Goal: Task Accomplishment & Management: Use online tool/utility

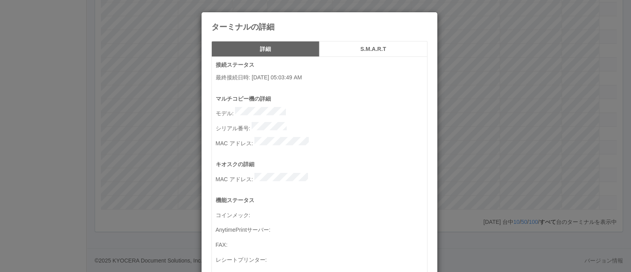
click at [428, 18] on icon at bounding box center [428, 18] width 0 height 0
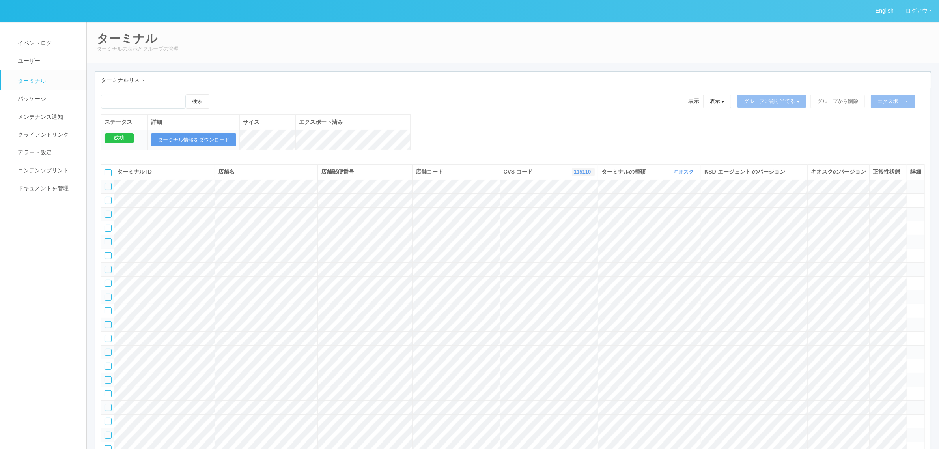
click at [581, 175] on link "115110" at bounding box center [583, 172] width 19 height 6
click at [576, 238] on link "961762" at bounding box center [563, 232] width 62 height 11
click at [504, 127] on div "検索 表示 表示 すべてのターミナル 未割り当てのターミナル グループを追加 グループ名を編集 アーカイブ済みのターミナル グループに割り当てる グループを追…" at bounding box center [513, 126] width 836 height 64
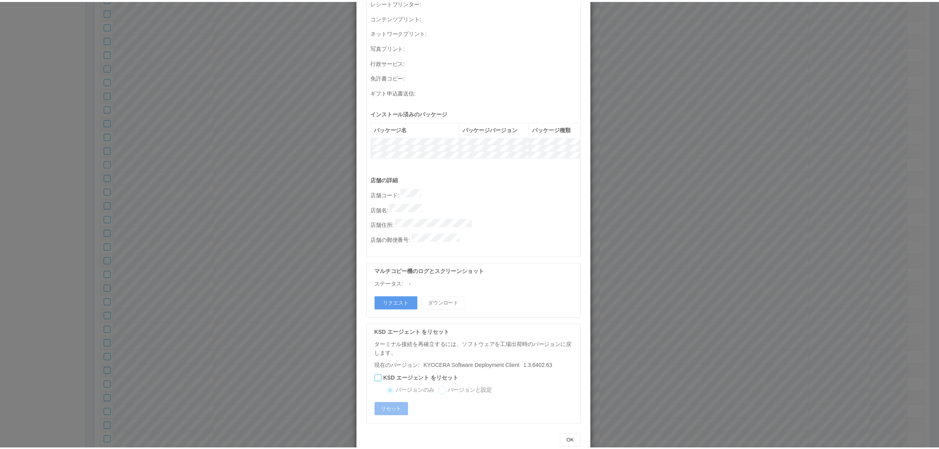
scroll to position [0, 0]
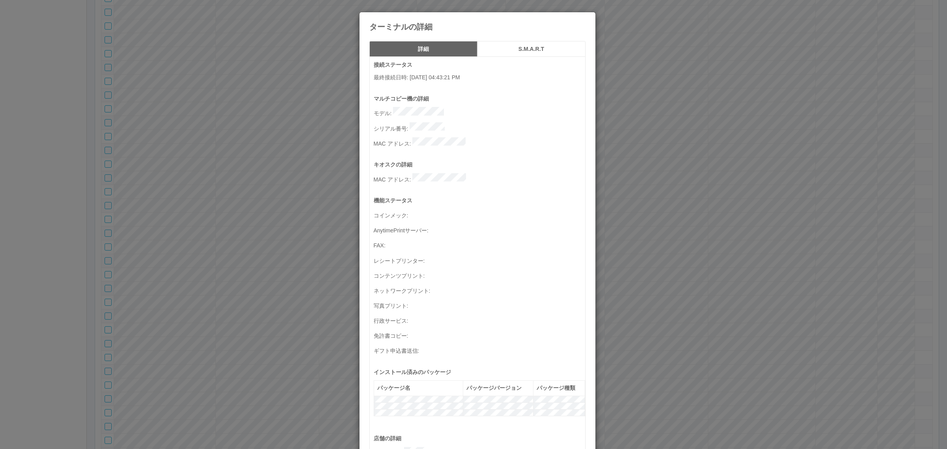
click at [631, 132] on div "ターミナルの詳細 詳細 S.M.A.R.T 接続ステータス 最終接続日時 : [DATE] 04:43:21 PM マルチコピー機の詳細 モデル : シリアル…" at bounding box center [473, 224] width 947 height 449
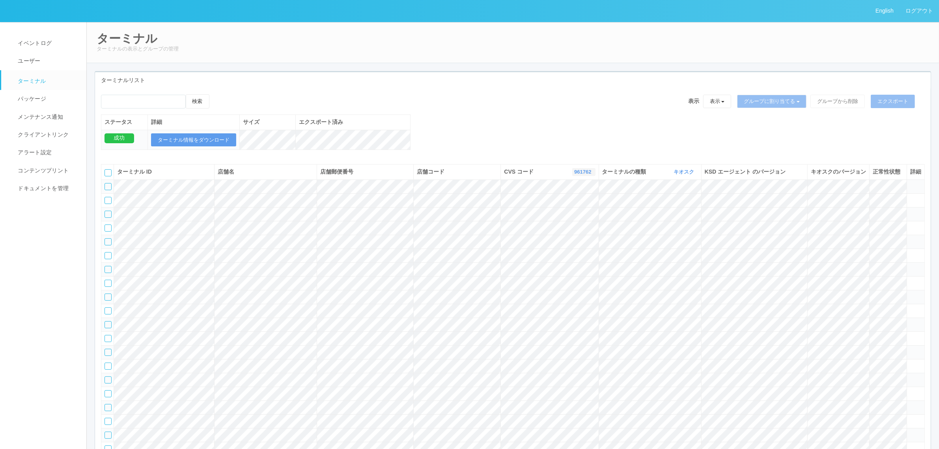
click at [576, 175] on link "961762" at bounding box center [583, 172] width 19 height 6
click at [538, 137] on div "検索 表示 表示 すべてのターミナル 未割り当てのターミナル グループを追加 グループ名を編集 アーカイブ済みのターミナル グループに割り当てる グループを追…" at bounding box center [513, 126] width 836 height 64
click at [53, 81] on link "ターミナル" at bounding box center [47, 80] width 92 height 20
click at [47, 103] on link "パッケージ" at bounding box center [47, 99] width 92 height 18
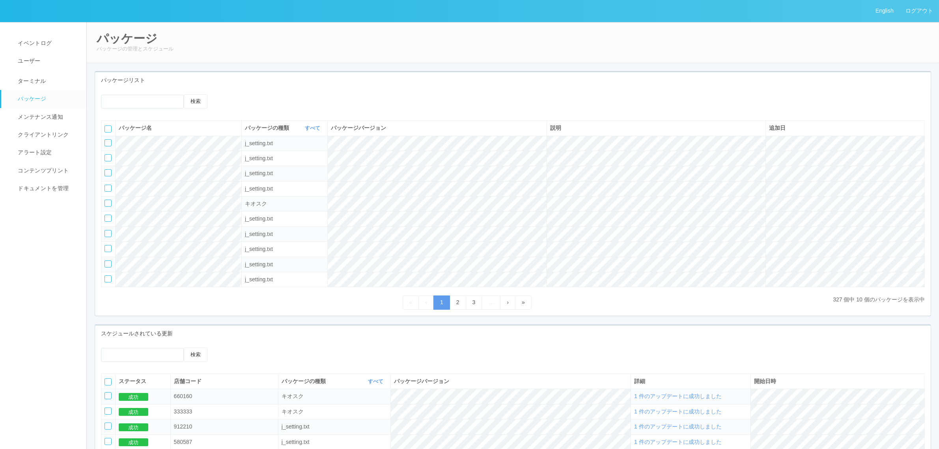
click at [225, 94] on icon at bounding box center [225, 94] width 0 height 0
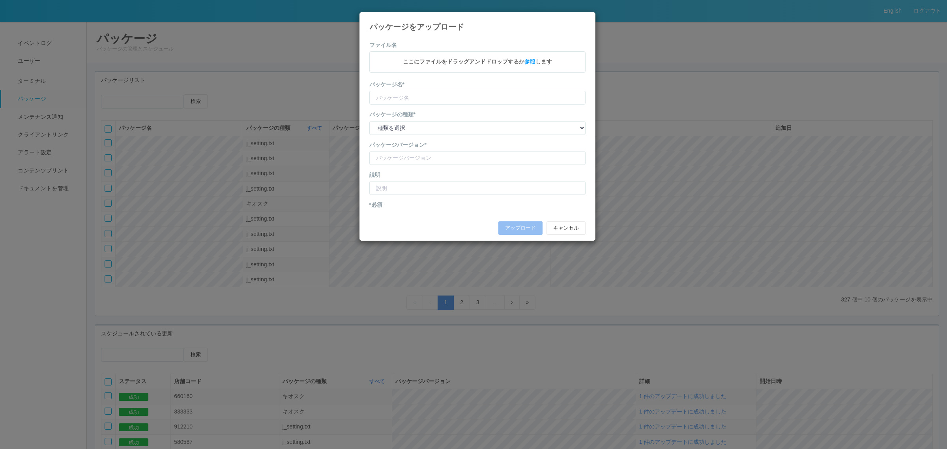
type input "KioskSettings"
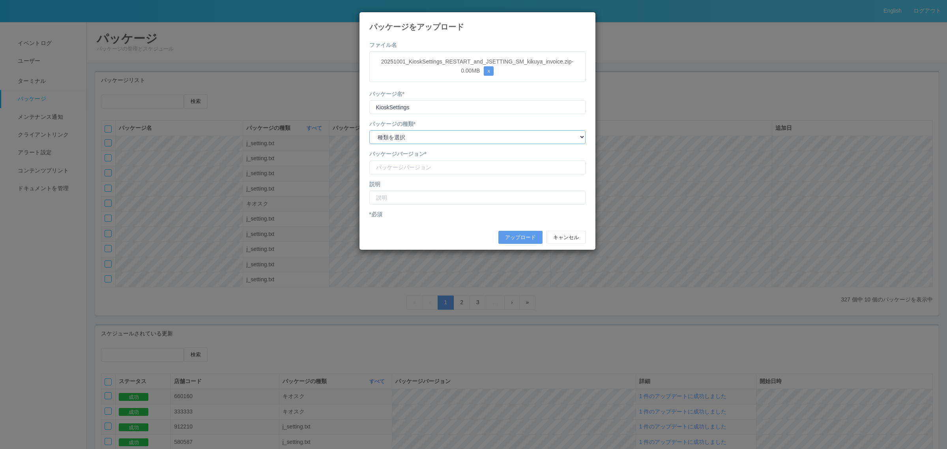
click at [451, 133] on select "種類を選択 キオスク KSD エージェント j_setting.txt" at bounding box center [477, 137] width 216 height 14
select select "j_setting.txt"
click at [369, 131] on select "種類を選択 キオスク KSD エージェント j_setting.txt" at bounding box center [477, 137] width 216 height 14
drag, startPoint x: 434, startPoint y: 166, endPoint x: 435, endPoint y: 163, distance: 4.0
click at [434, 166] on input "version" at bounding box center [477, 168] width 216 height 14
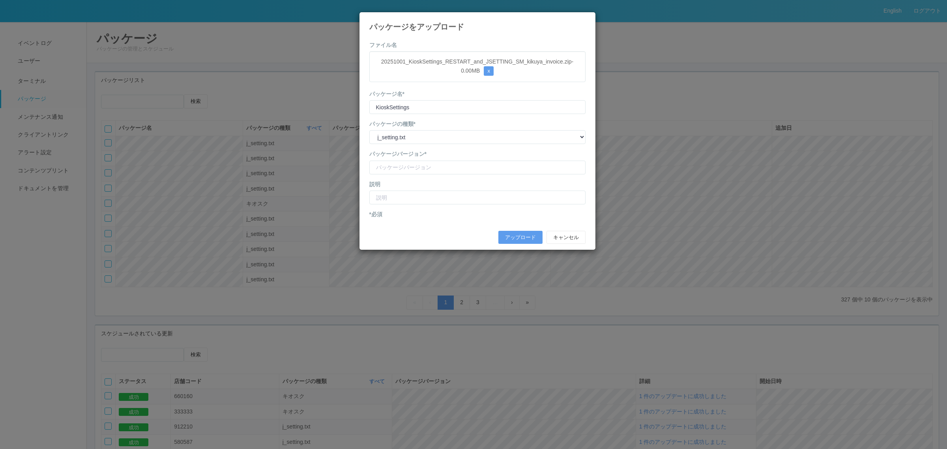
click at [415, 149] on form "ファイル名 20251001_KioskSettings_RESTART_and_JSETTING_SM_kikuya_invoice.zip - 0.00 …" at bounding box center [477, 144] width 216 height 207
click at [427, 167] on input "version" at bounding box center [477, 168] width 216 height 14
type input "S"
type input "seicomart kikuya invoice"
click at [428, 206] on form "ファイル名 20251001_KioskSettings_RESTART_and_JSETTING_SM_kikuya_invoice.zip - 0.00 …" at bounding box center [477, 144] width 216 height 207
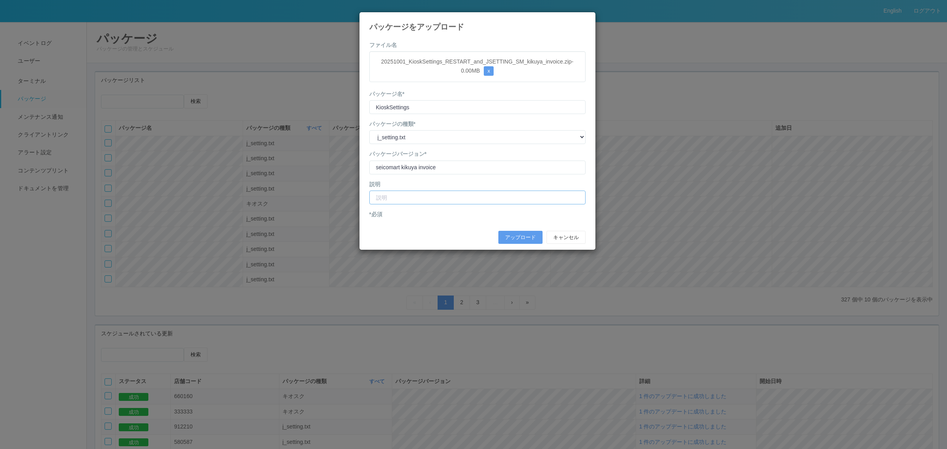
click at [428, 199] on input "text" at bounding box center [477, 198] width 216 height 14
click at [436, 197] on input "セイコーマートきくや店インボイス登録番号変更" at bounding box center [477, 198] width 216 height 14
type input "セイコーマートきくや店 インボイス登録番号変更"
click at [522, 237] on button "アップロード" at bounding box center [520, 237] width 44 height 13
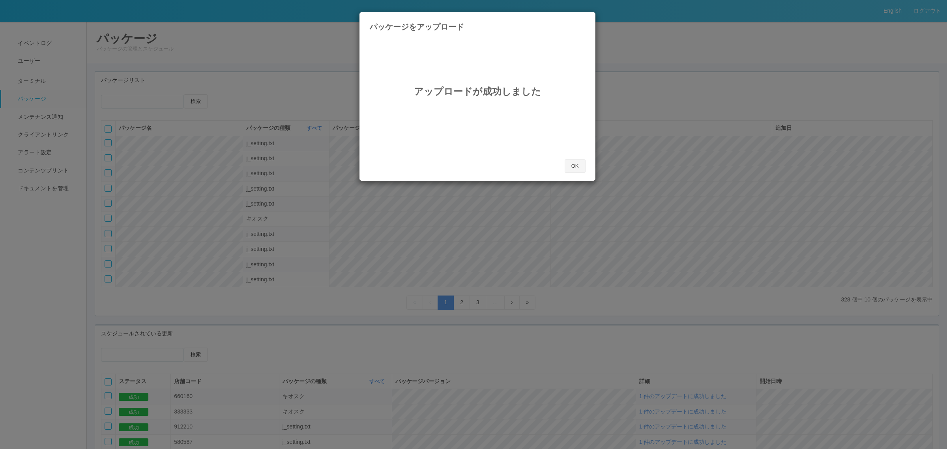
click at [581, 165] on button "OK" at bounding box center [575, 165] width 21 height 13
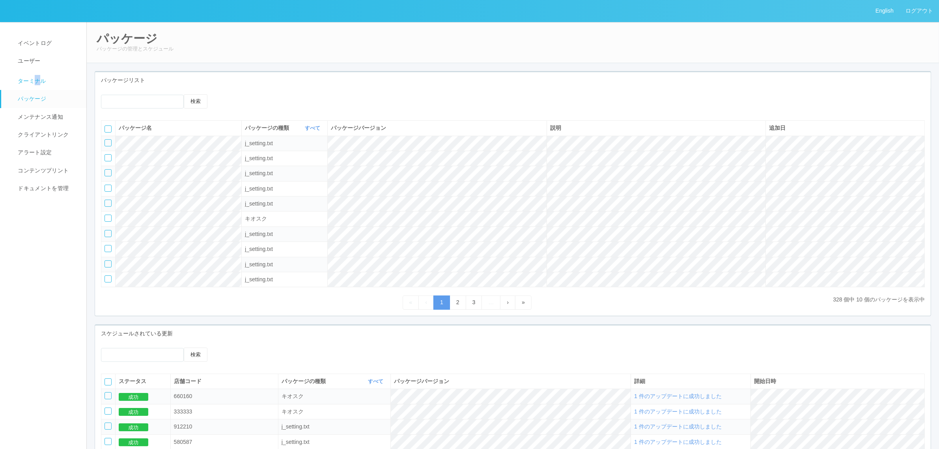
click at [37, 83] on span "ターミナル" at bounding box center [31, 81] width 30 height 6
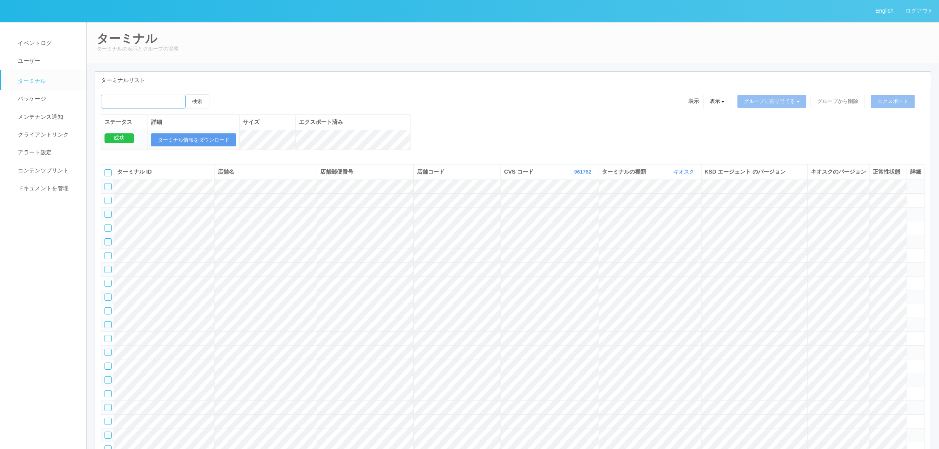
drag, startPoint x: 148, startPoint y: 99, endPoint x: 259, endPoint y: 121, distance: 113.4
click at [148, 99] on input "emailSearch" at bounding box center [143, 102] width 85 height 14
click at [466, 140] on div "検索 表示 表示 すべてのターミナル 未割り当てのターミナル グループを追加 グループ名を編集 アーカイブ済みのターミナル グループに割り当てる グループを追…" at bounding box center [513, 126] width 836 height 64
click at [575, 175] on link "961762" at bounding box center [583, 172] width 19 height 6
click at [578, 210] on link "115110" at bounding box center [564, 205] width 62 height 11
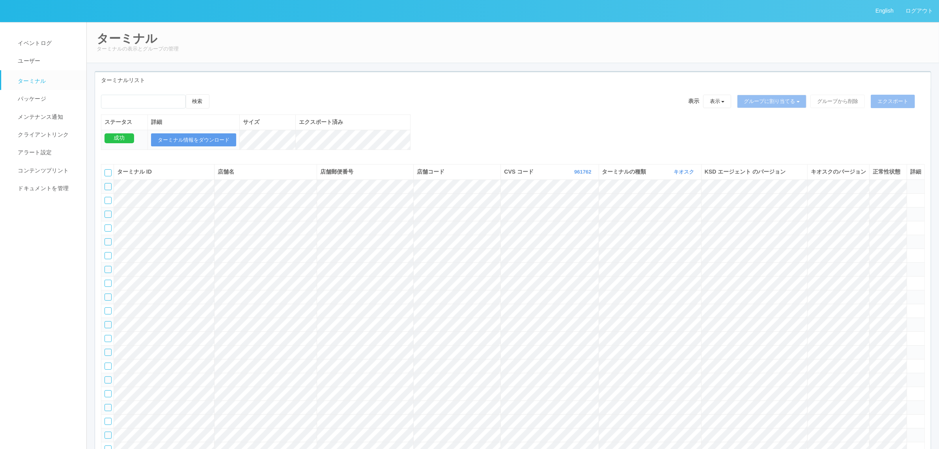
click at [519, 143] on div "検索 表示 表示 すべてのターミナル 未割り当てのターミナル グループを追加 グループ名を編集 アーカイブ済みのターミナル グループに割り当てる グループを追…" at bounding box center [513, 126] width 836 height 64
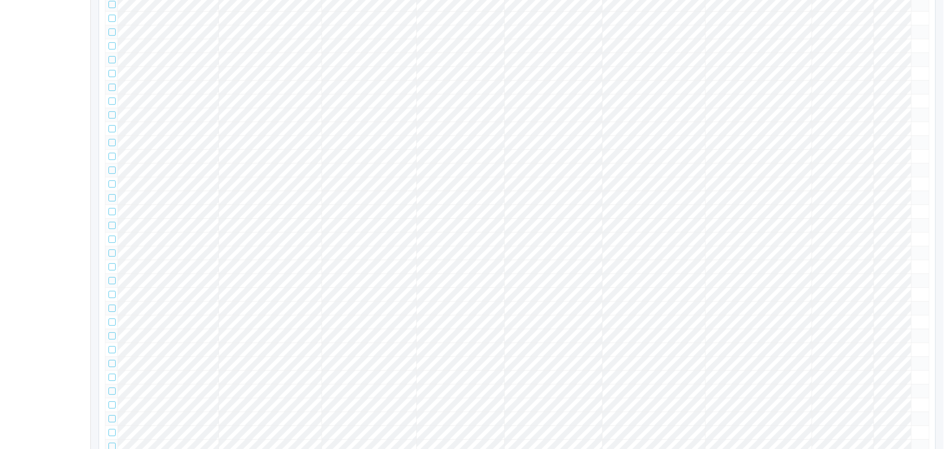
scroll to position [0, 0]
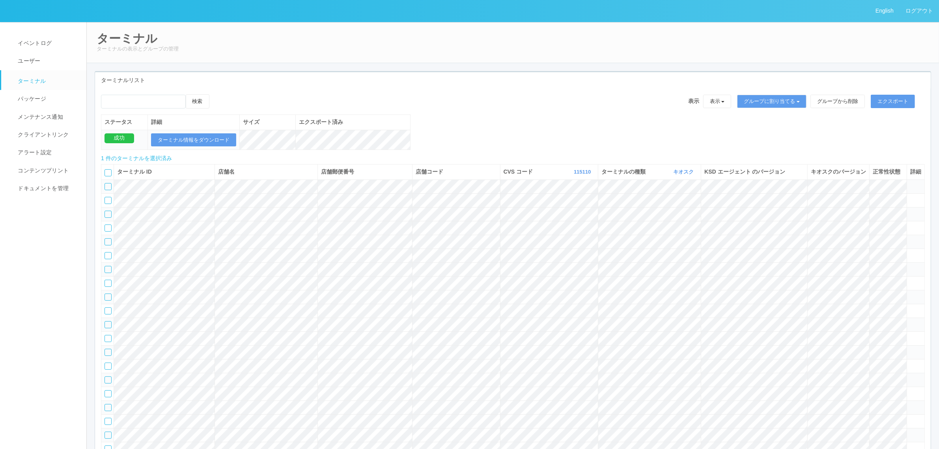
click at [217, 94] on icon at bounding box center [217, 94] width 0 height 0
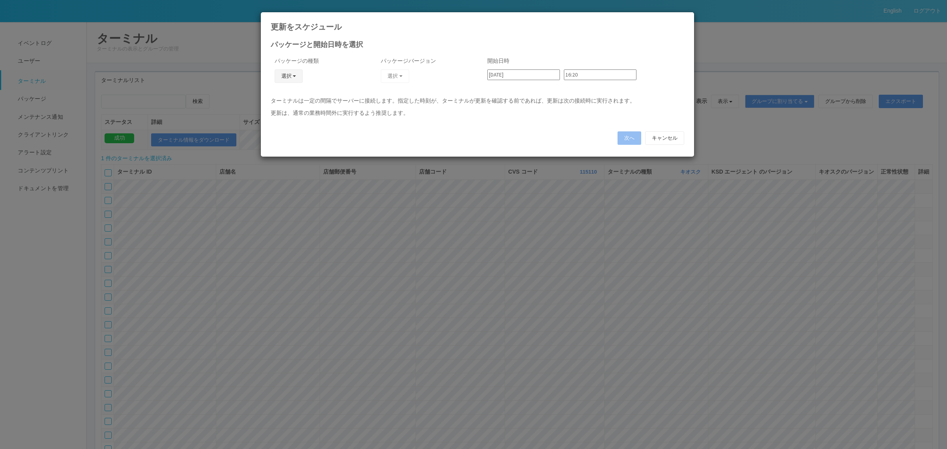
click at [295, 75] on button "選択" at bounding box center [289, 75] width 28 height 13
click at [295, 127] on link "j_setting.txt" at bounding box center [277, 122] width 62 height 12
click at [397, 73] on button "選択" at bounding box center [395, 75] width 28 height 13
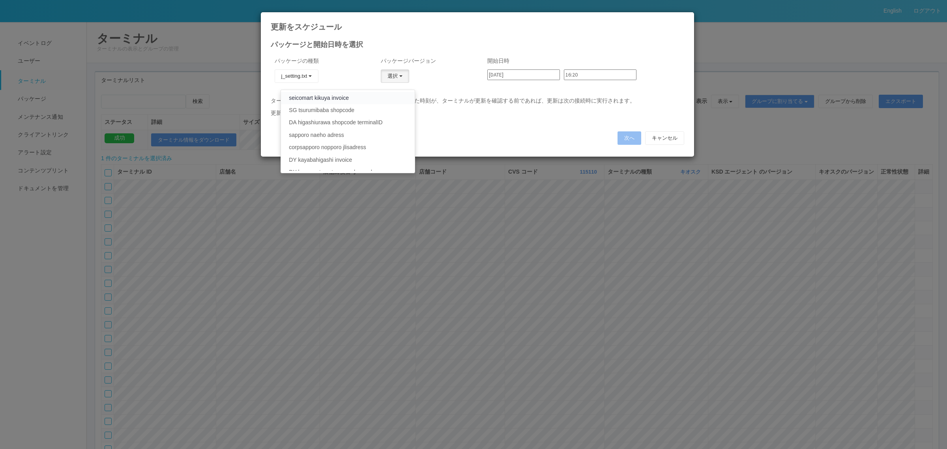
click at [377, 95] on link "seicomart kikuya invoice" at bounding box center [347, 98] width 133 height 12
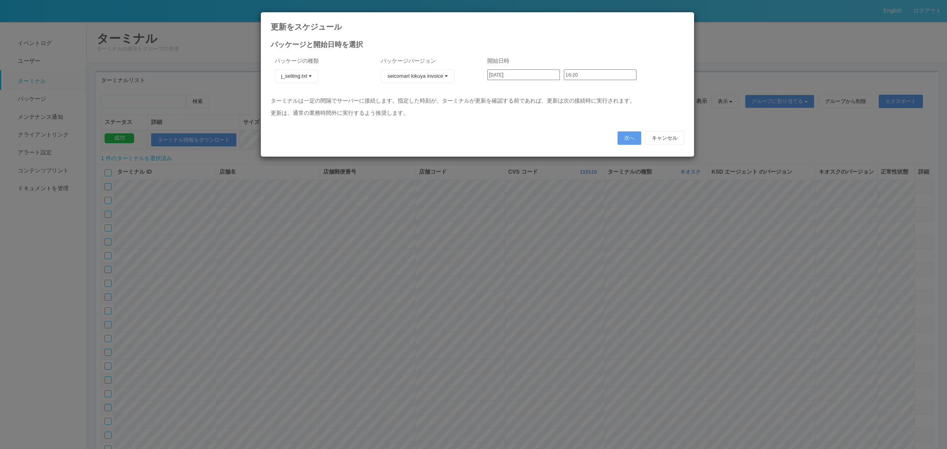
click at [516, 76] on input "[DATE]" at bounding box center [523, 74] width 73 height 11
type input "[DATE]"
click at [573, 76] on input "16:20" at bounding box center [600, 74] width 73 height 11
click at [573, 90] on li "00:00" at bounding box center [569, 86] width 20 height 8
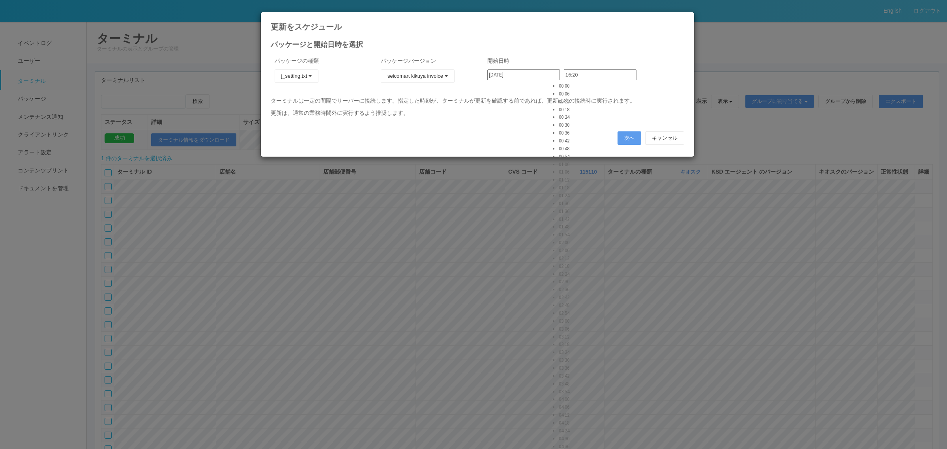
type input "00:00"
click at [631, 137] on button "次へ" at bounding box center [629, 137] width 24 height 13
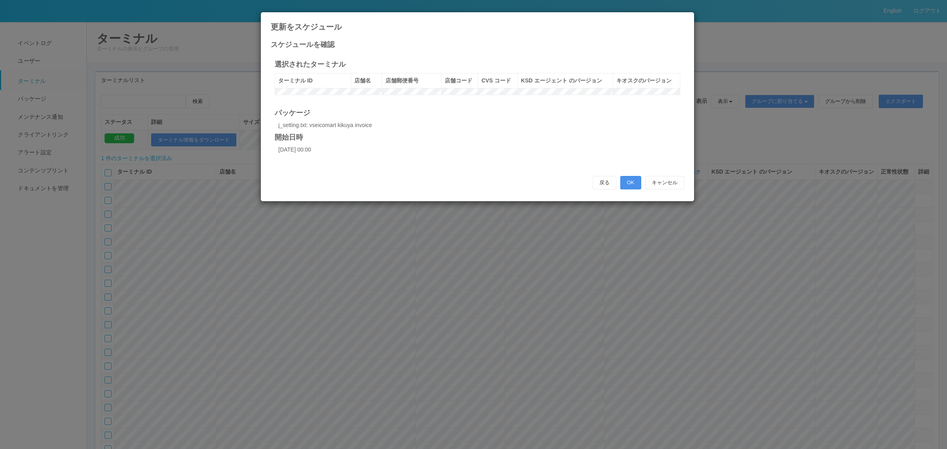
click at [625, 189] on button "OK" at bounding box center [630, 182] width 21 height 13
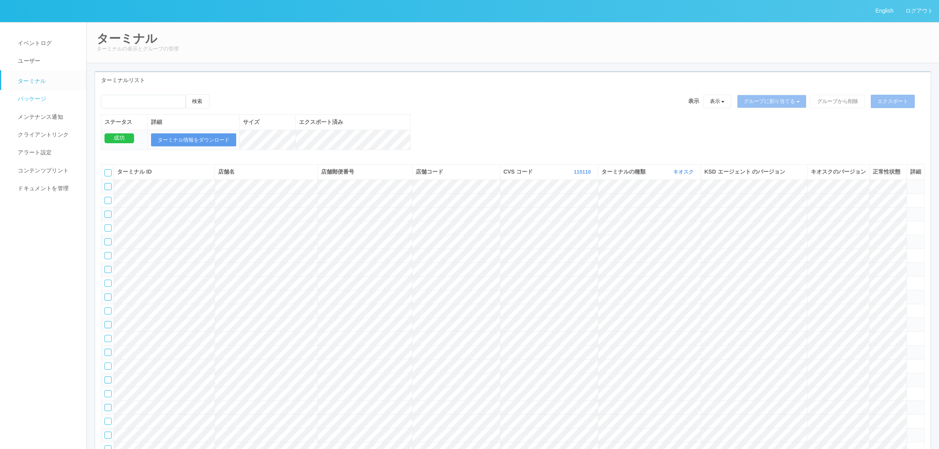
click at [38, 91] on link "パッケージ" at bounding box center [47, 99] width 92 height 18
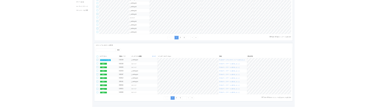
scroll to position [167, 0]
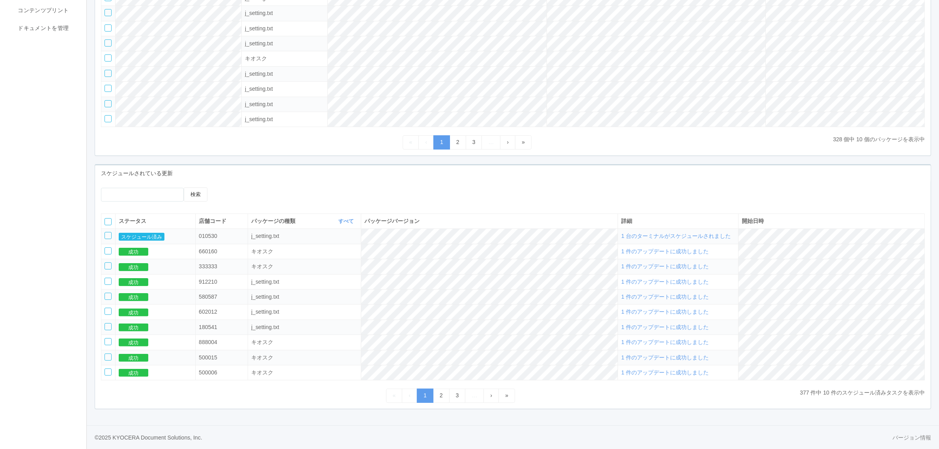
click at [663, 237] on span "1 台のターミナルがスケジュールされました" at bounding box center [676, 236] width 110 height 6
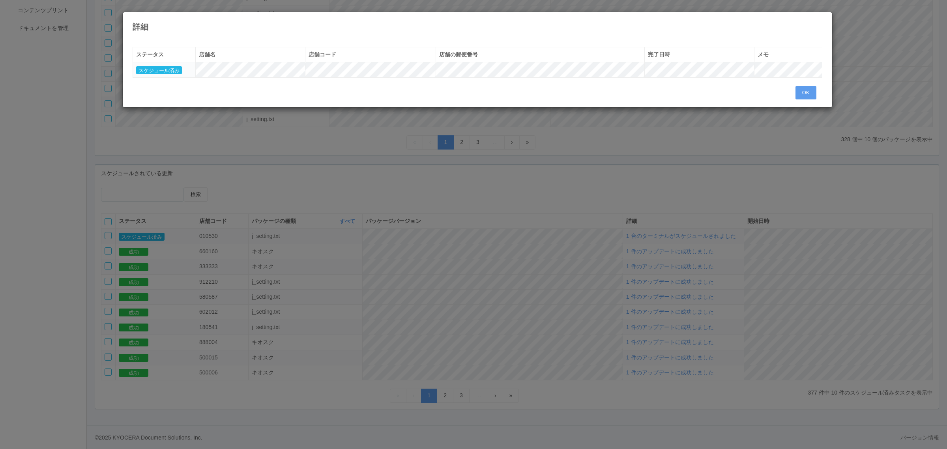
click at [822, 18] on icon at bounding box center [822, 18] width 0 height 0
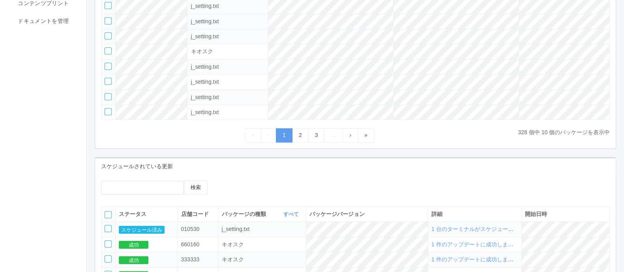
scroll to position [0, 0]
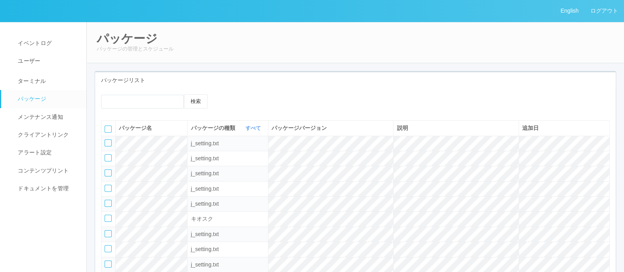
click at [42, 82] on span "ターミナル" at bounding box center [31, 81] width 30 height 6
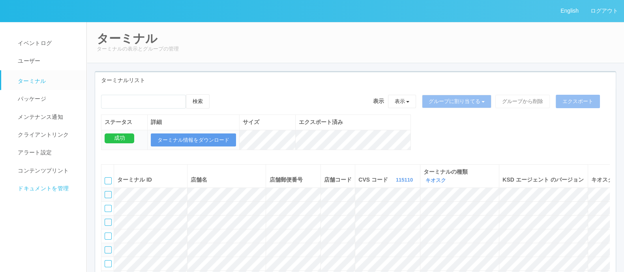
click at [33, 190] on span "ドキュメントを管理" at bounding box center [42, 188] width 53 height 6
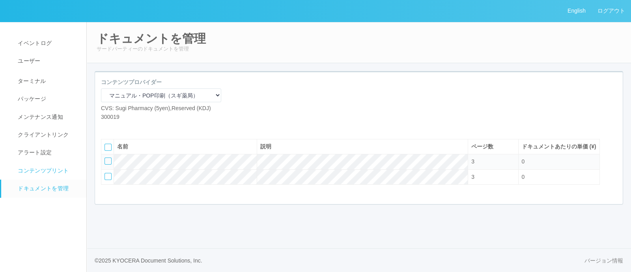
click at [34, 170] on span "コンテンツプリント" at bounding box center [42, 170] width 53 height 6
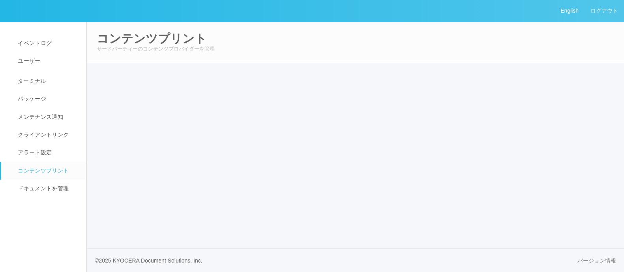
select select "6"
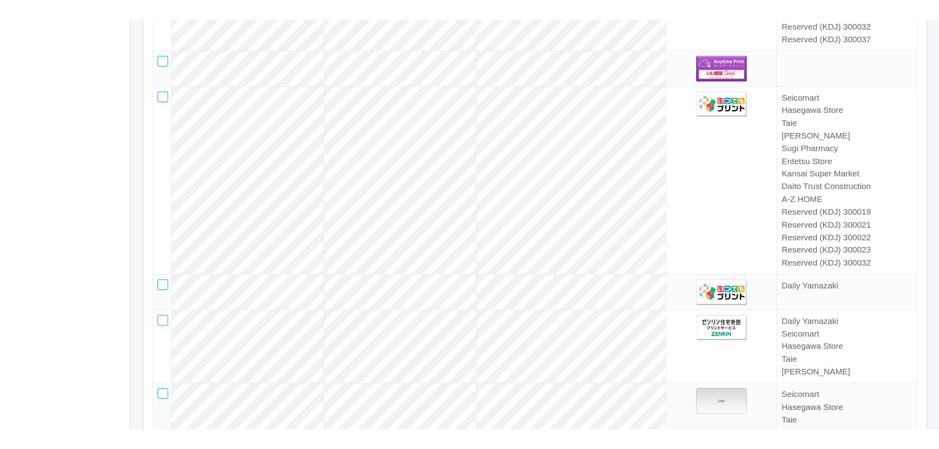
scroll to position [2071, 0]
